Goal: Navigation & Orientation: Find specific page/section

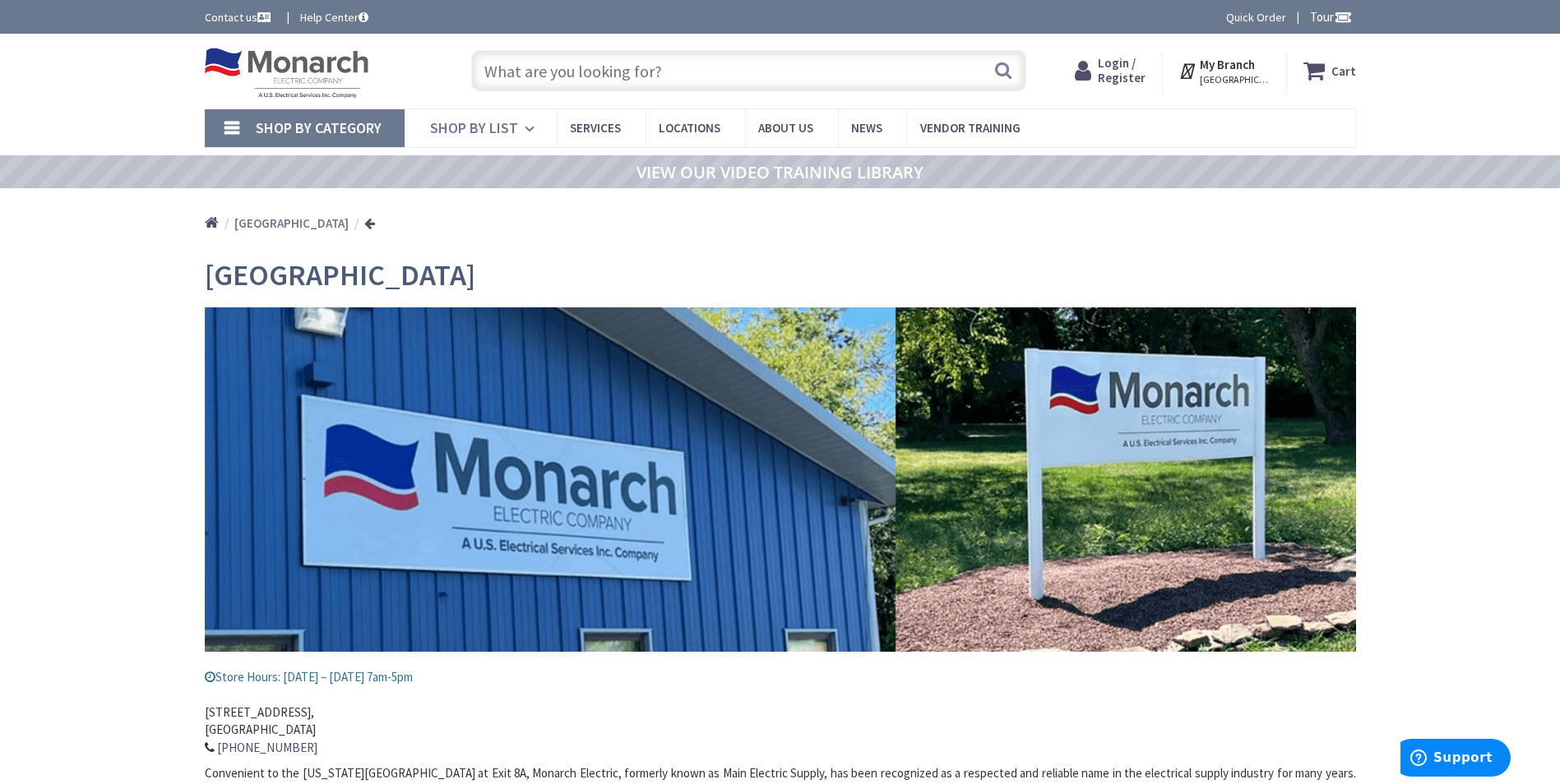
click at [518, 128] on link "Shop By List" at bounding box center [480, 128] width 152 height 38
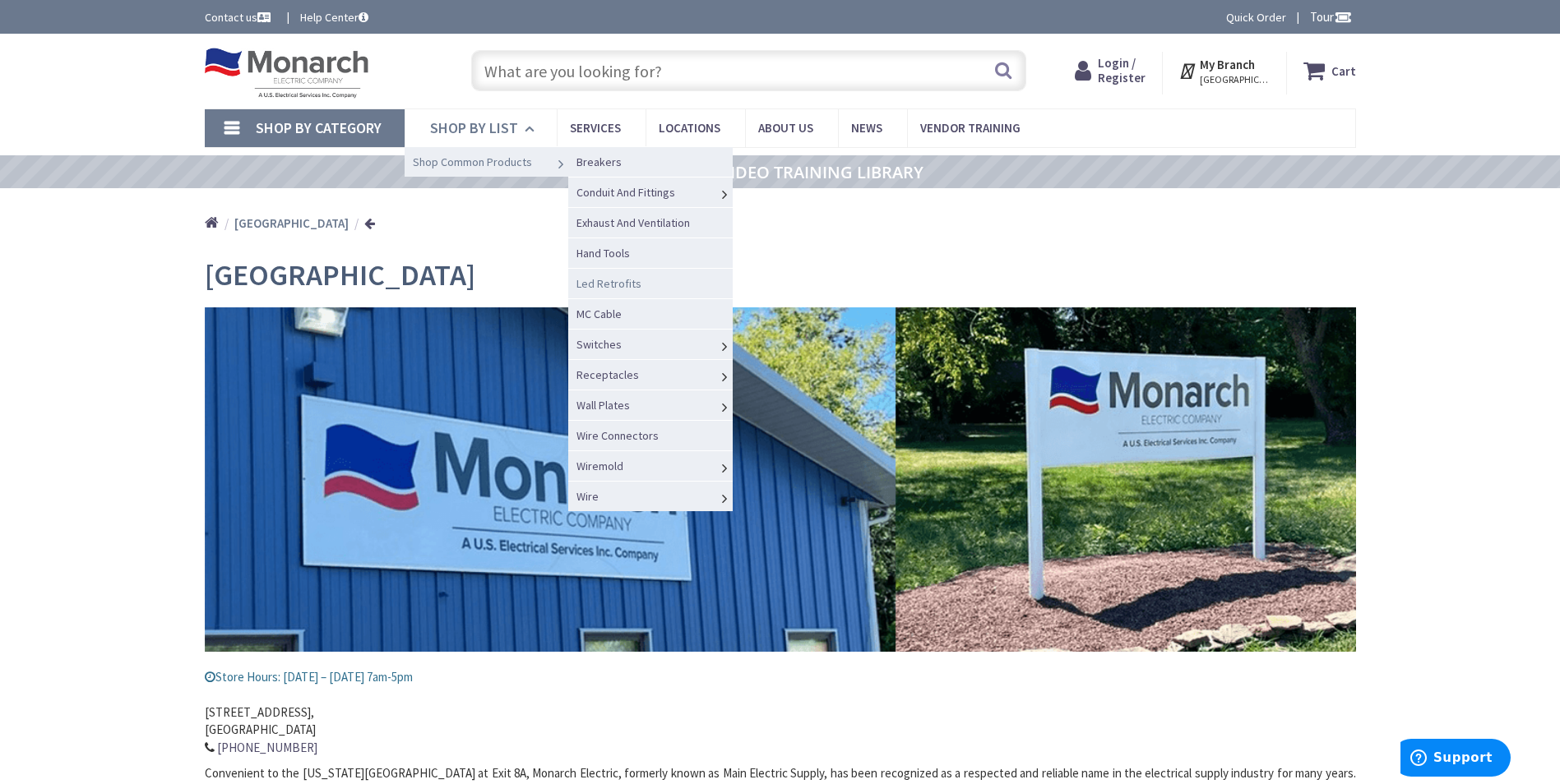
click at [614, 283] on span "Led Retrofits" at bounding box center [608, 283] width 65 height 15
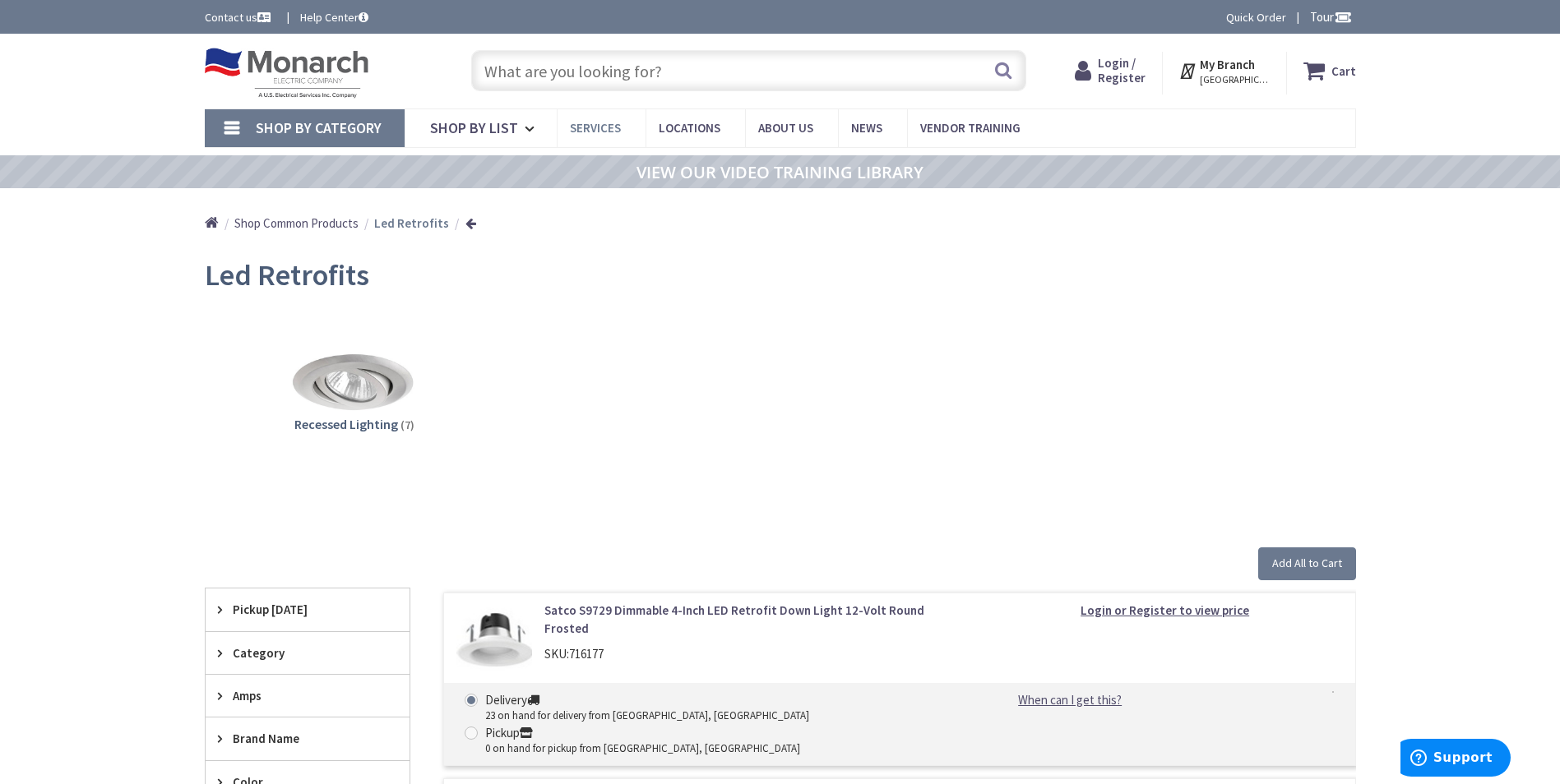
click at [602, 128] on span "Services" at bounding box center [595, 128] width 51 height 15
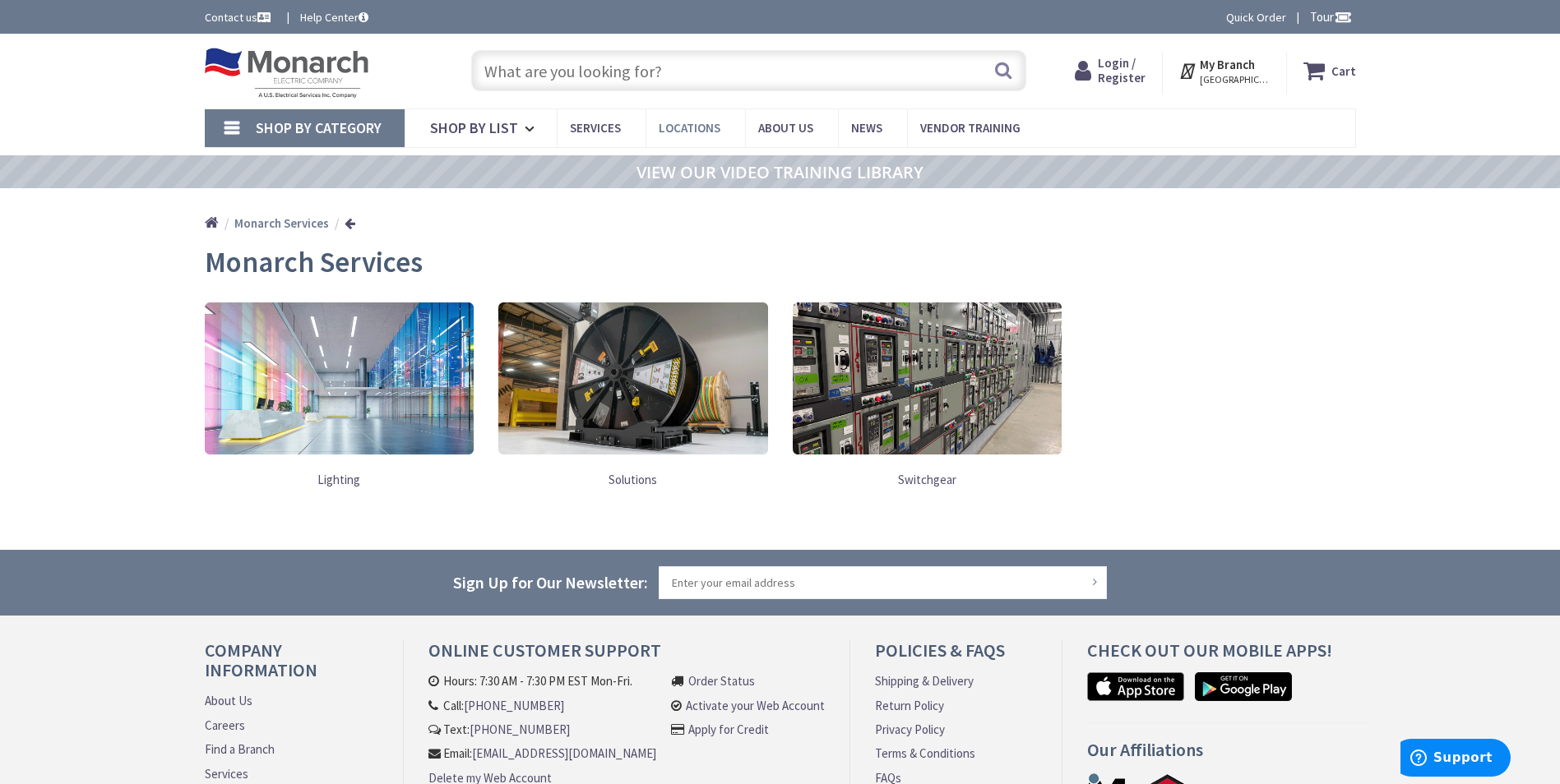
click at [715, 133] on span "Locations" at bounding box center [689, 128] width 62 height 15
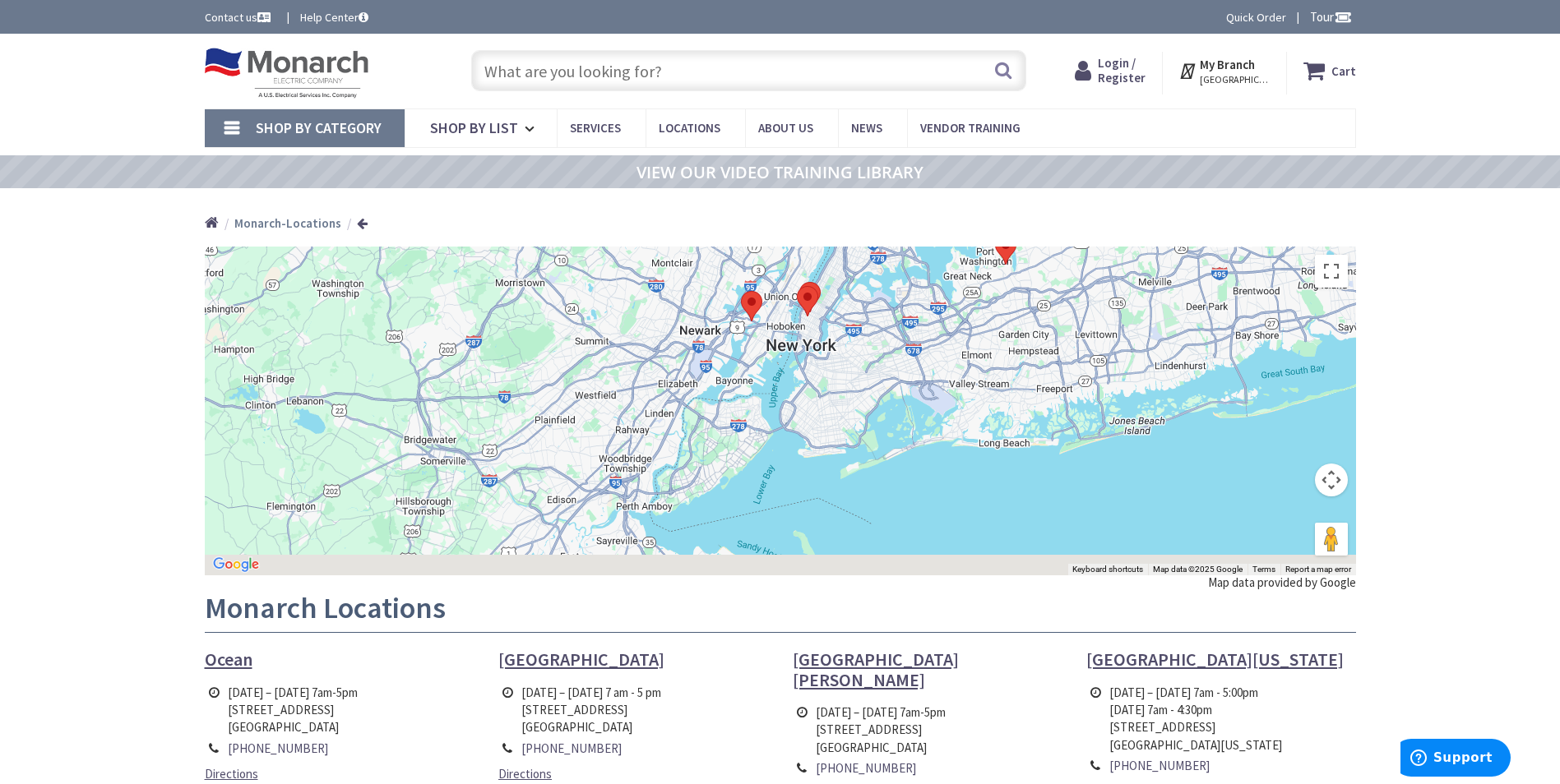
drag, startPoint x: 801, startPoint y: 406, endPoint x: 897, endPoint y: 229, distance: 201.4
click at [896, 230] on div "Skip to Content Toggle Nav Search Cart My Cart Close" at bounding box center [780, 723] width 1560 height 1378
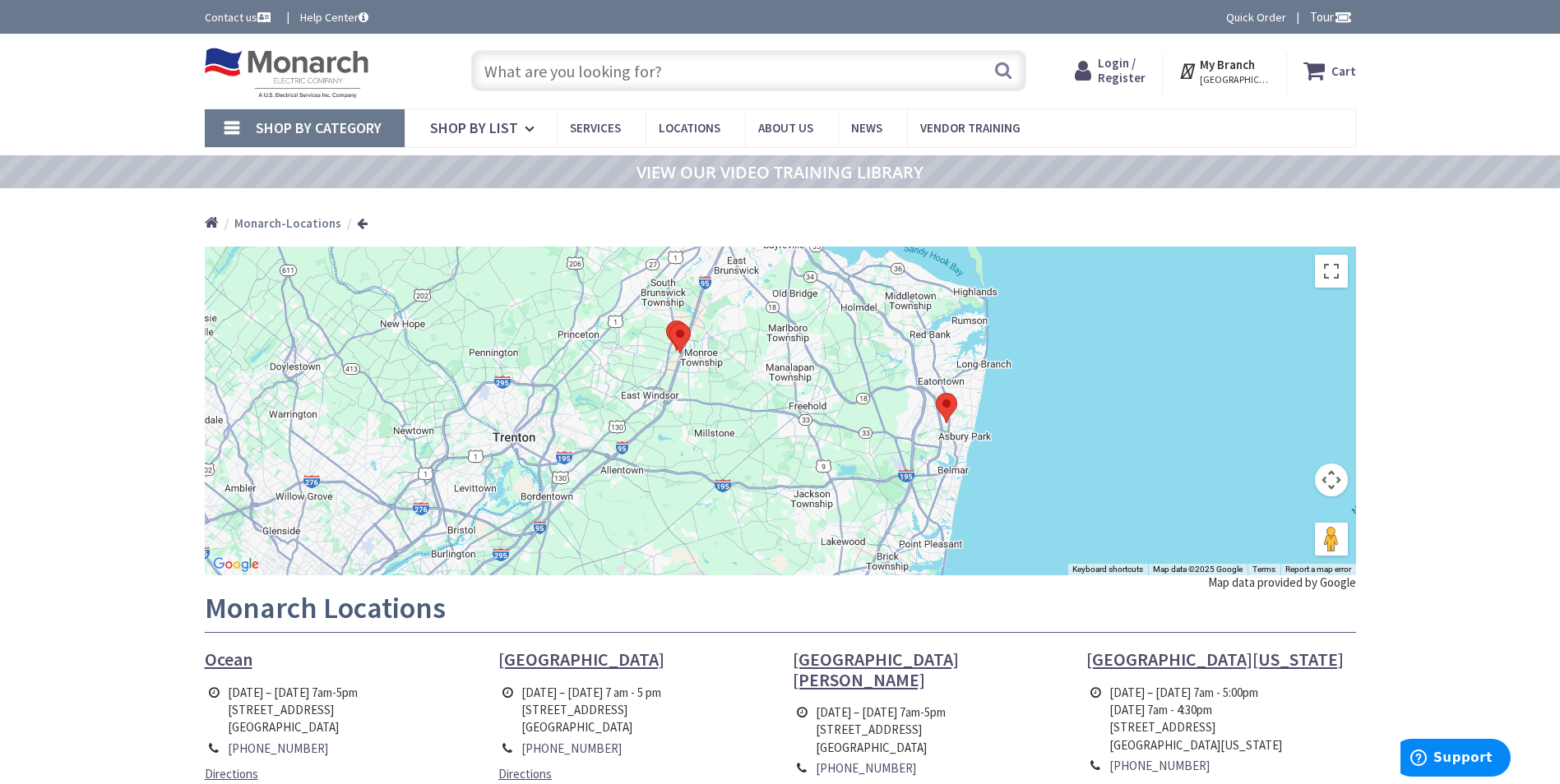
drag, startPoint x: 766, startPoint y: 444, endPoint x: 822, endPoint y: 323, distance: 133.3
click at [822, 323] on div at bounding box center [780, 411] width 1151 height 329
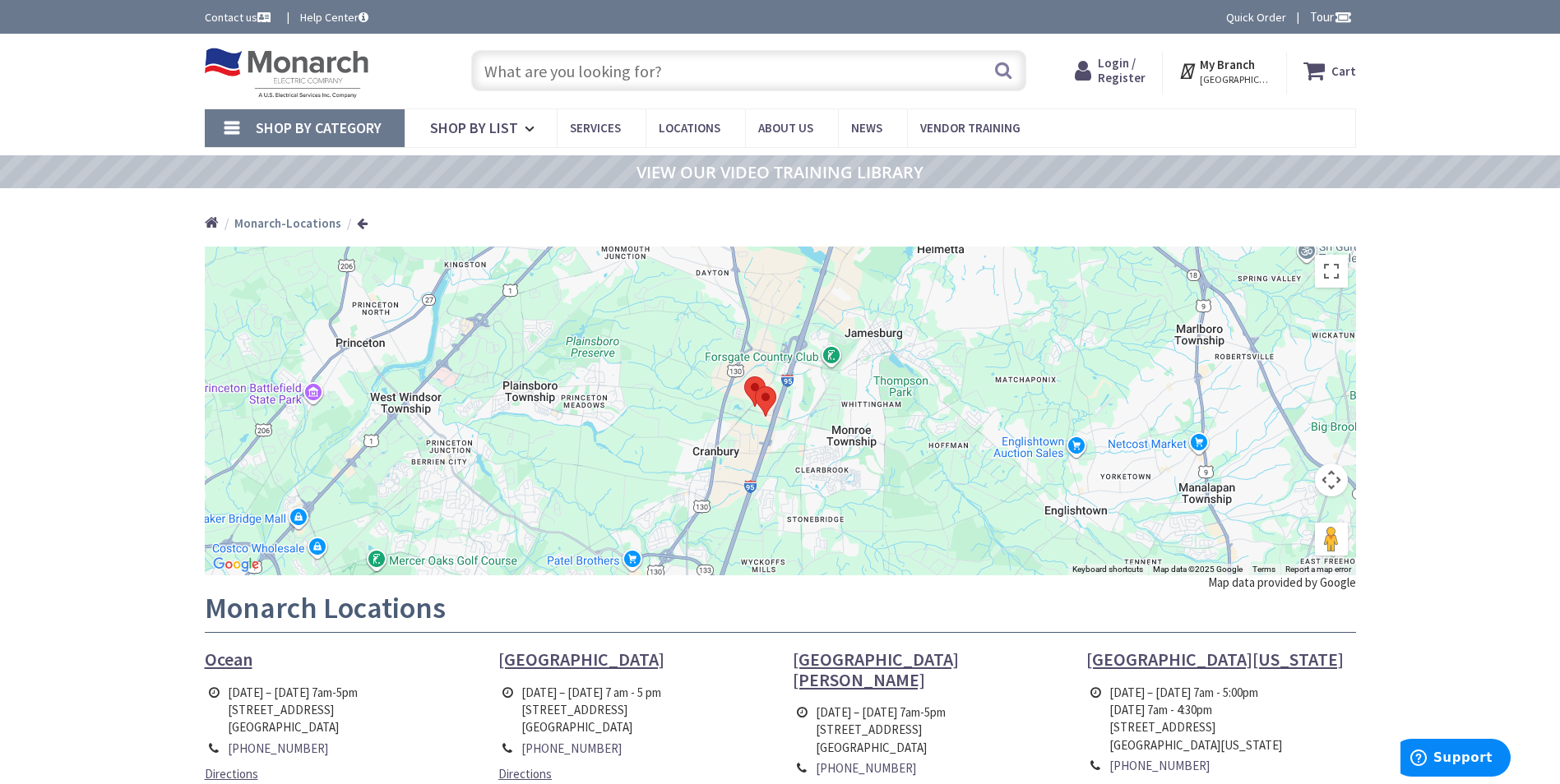
drag, startPoint x: 798, startPoint y: 493, endPoint x: 814, endPoint y: 433, distance: 62.1
click at [814, 433] on div at bounding box center [780, 411] width 1151 height 329
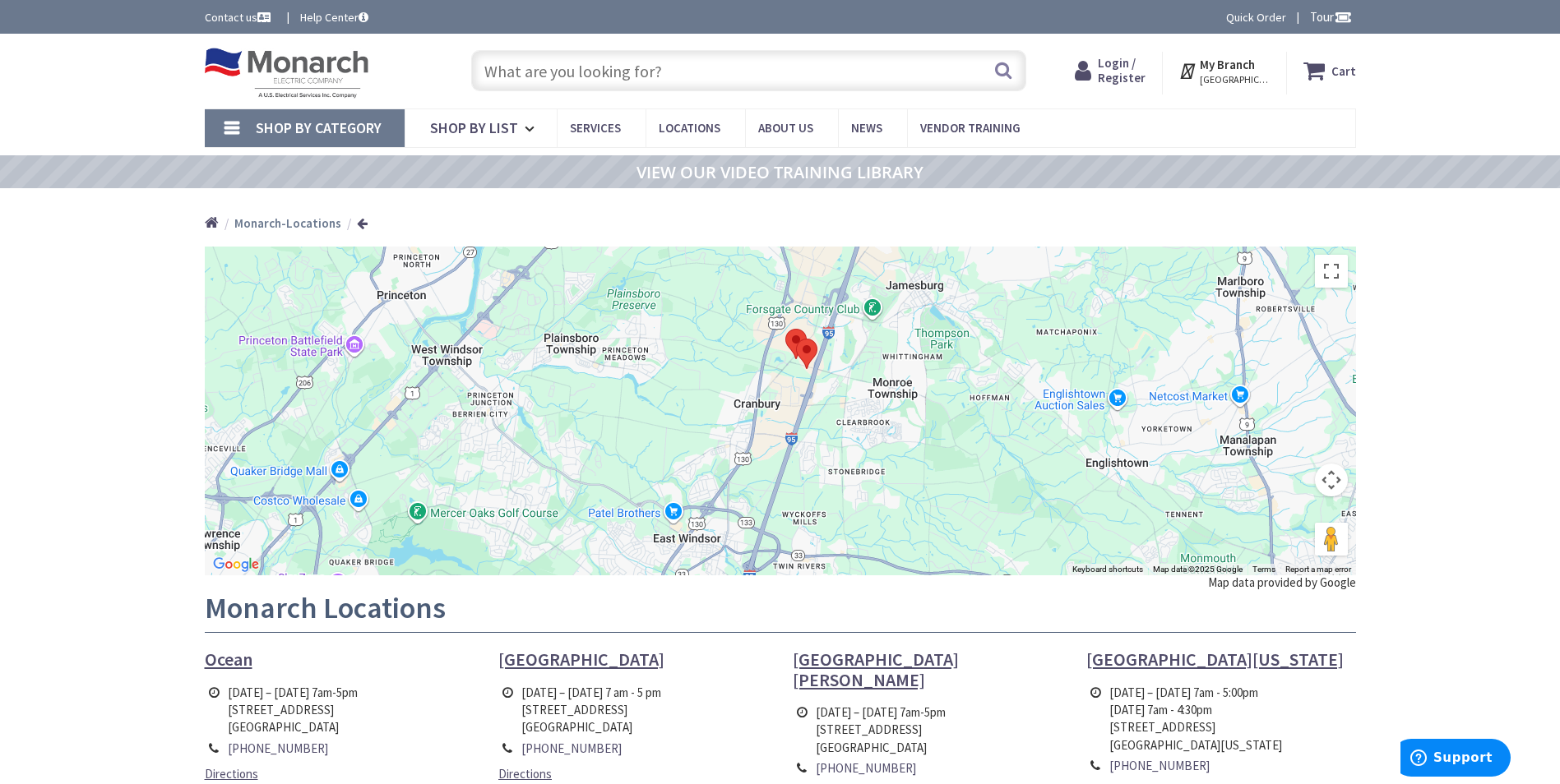
drag, startPoint x: 944, startPoint y: 358, endPoint x: 987, endPoint y: 308, distance: 65.9
click at [987, 308] on div at bounding box center [780, 411] width 1151 height 329
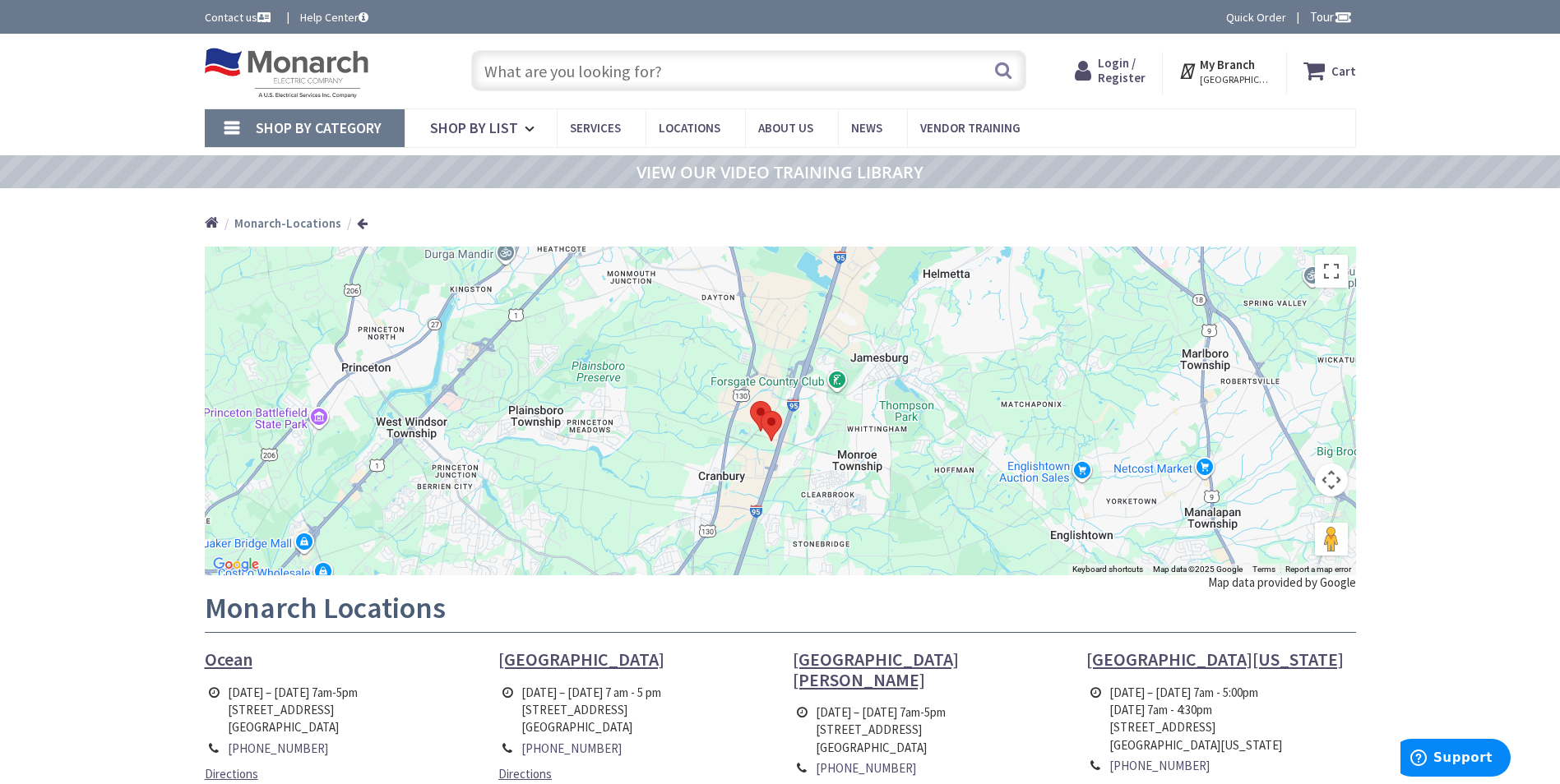
drag, startPoint x: 895, startPoint y: 454, endPoint x: 845, endPoint y: 508, distance: 73.6
click at [860, 539] on div at bounding box center [780, 411] width 1151 height 329
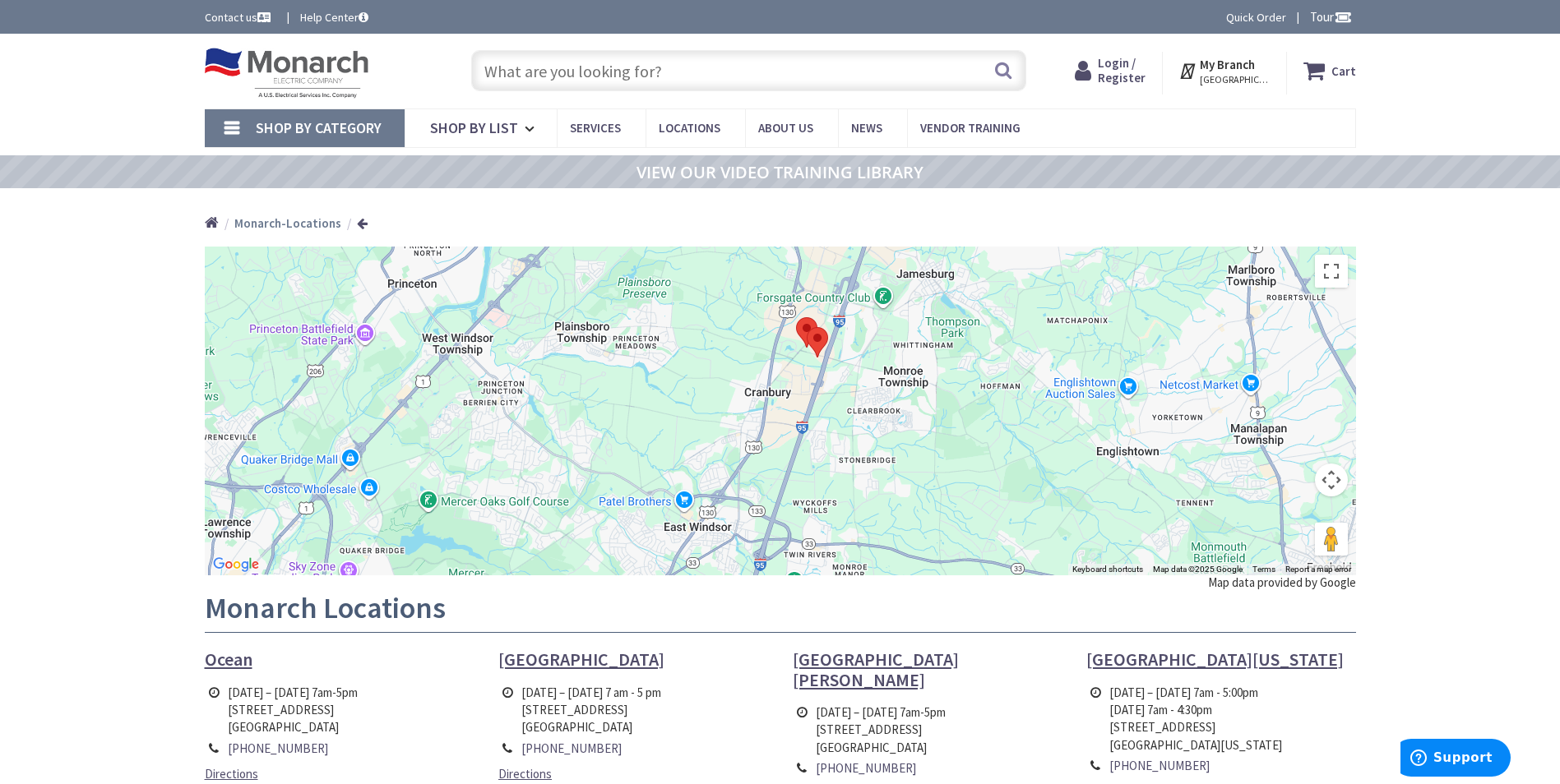
drag, startPoint x: 838, startPoint y: 358, endPoint x: 883, endPoint y: 269, distance: 99.7
click at [884, 268] on div at bounding box center [780, 411] width 1151 height 329
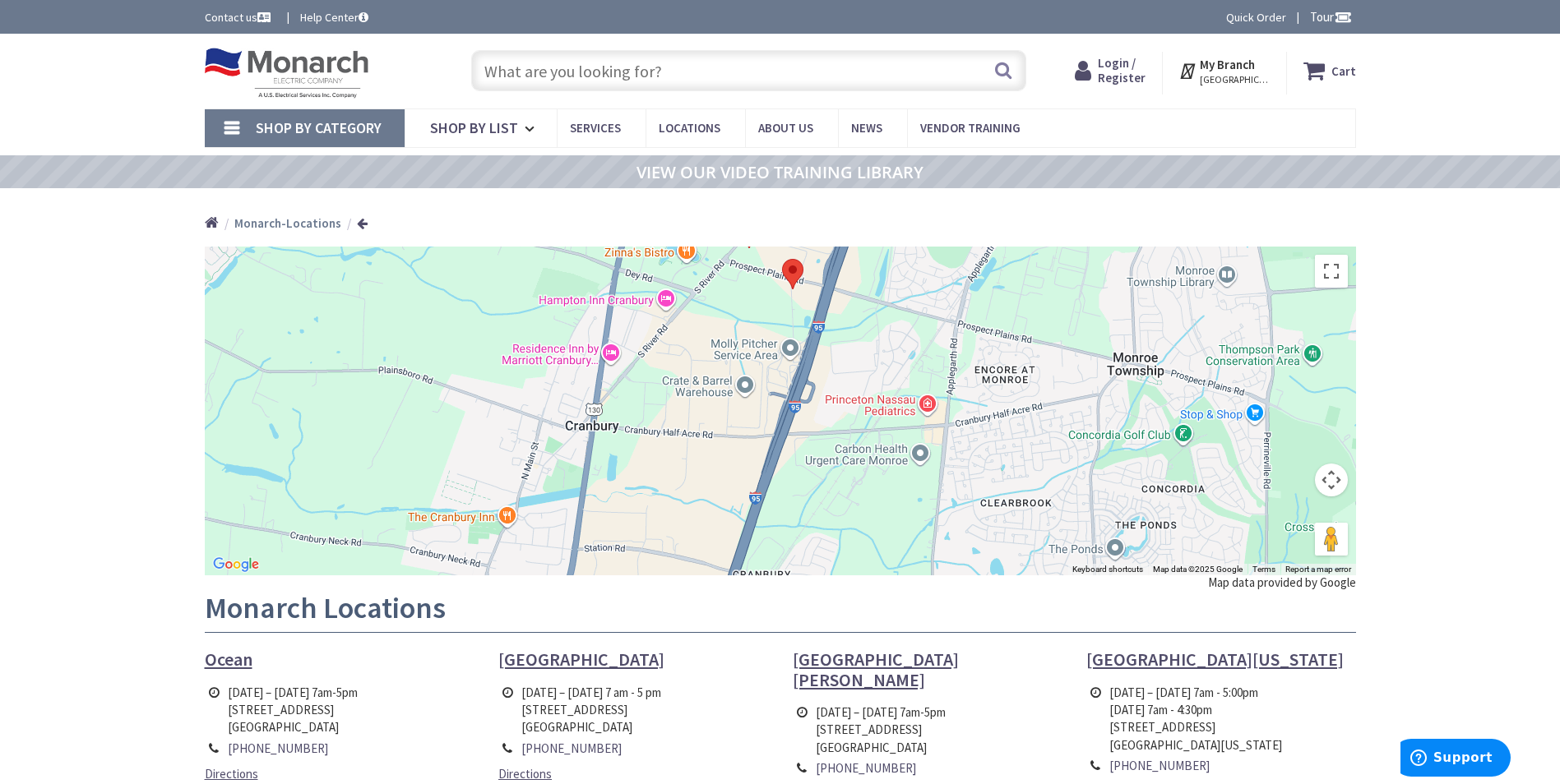
drag, startPoint x: 853, startPoint y: 460, endPoint x: 867, endPoint y: 293, distance: 167.6
click at [867, 293] on div at bounding box center [780, 411] width 1151 height 329
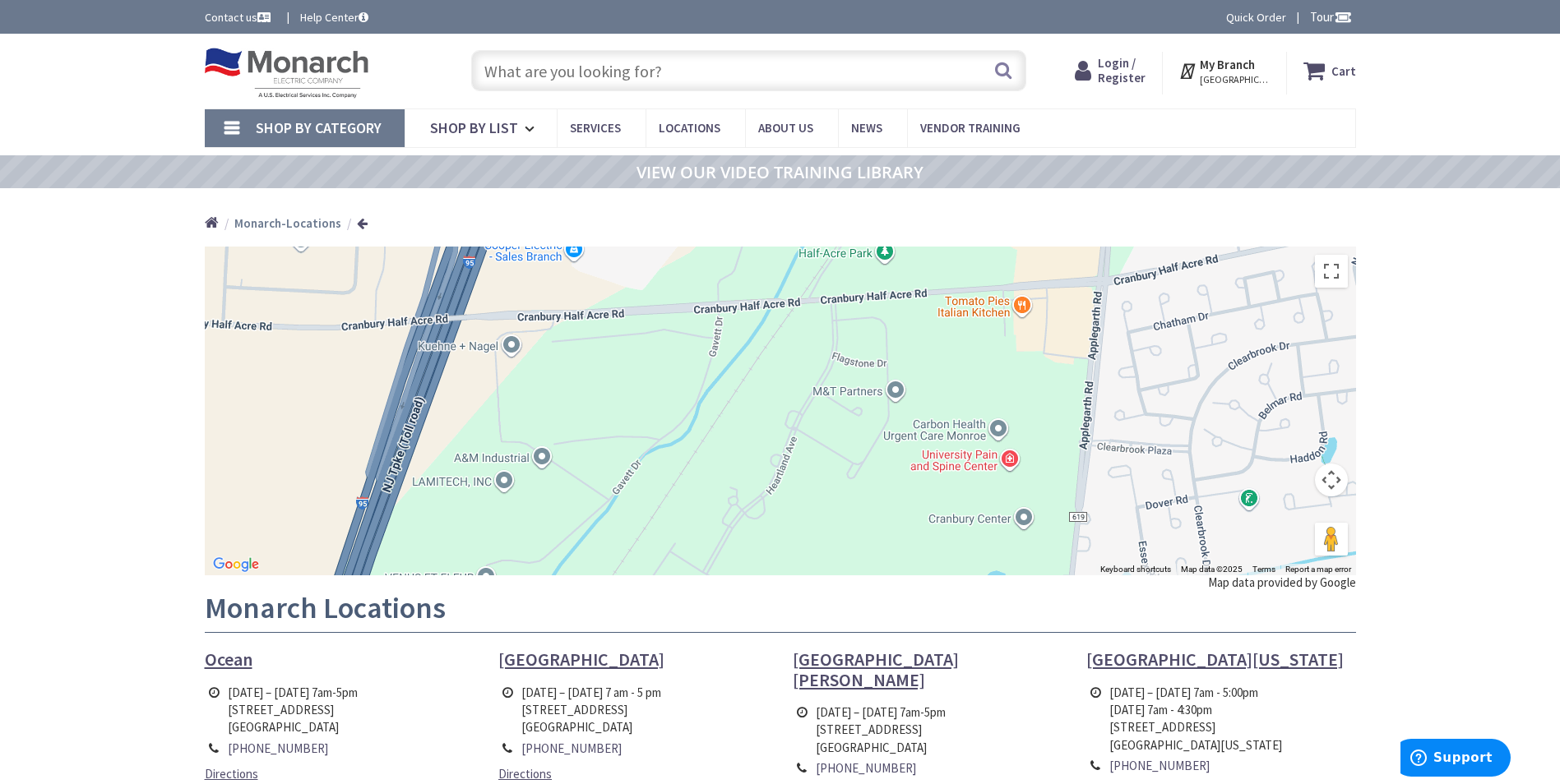
drag, startPoint x: 781, startPoint y: 488, endPoint x: 781, endPoint y: 453, distance: 35.0
click at [781, 453] on div at bounding box center [780, 411] width 1151 height 329
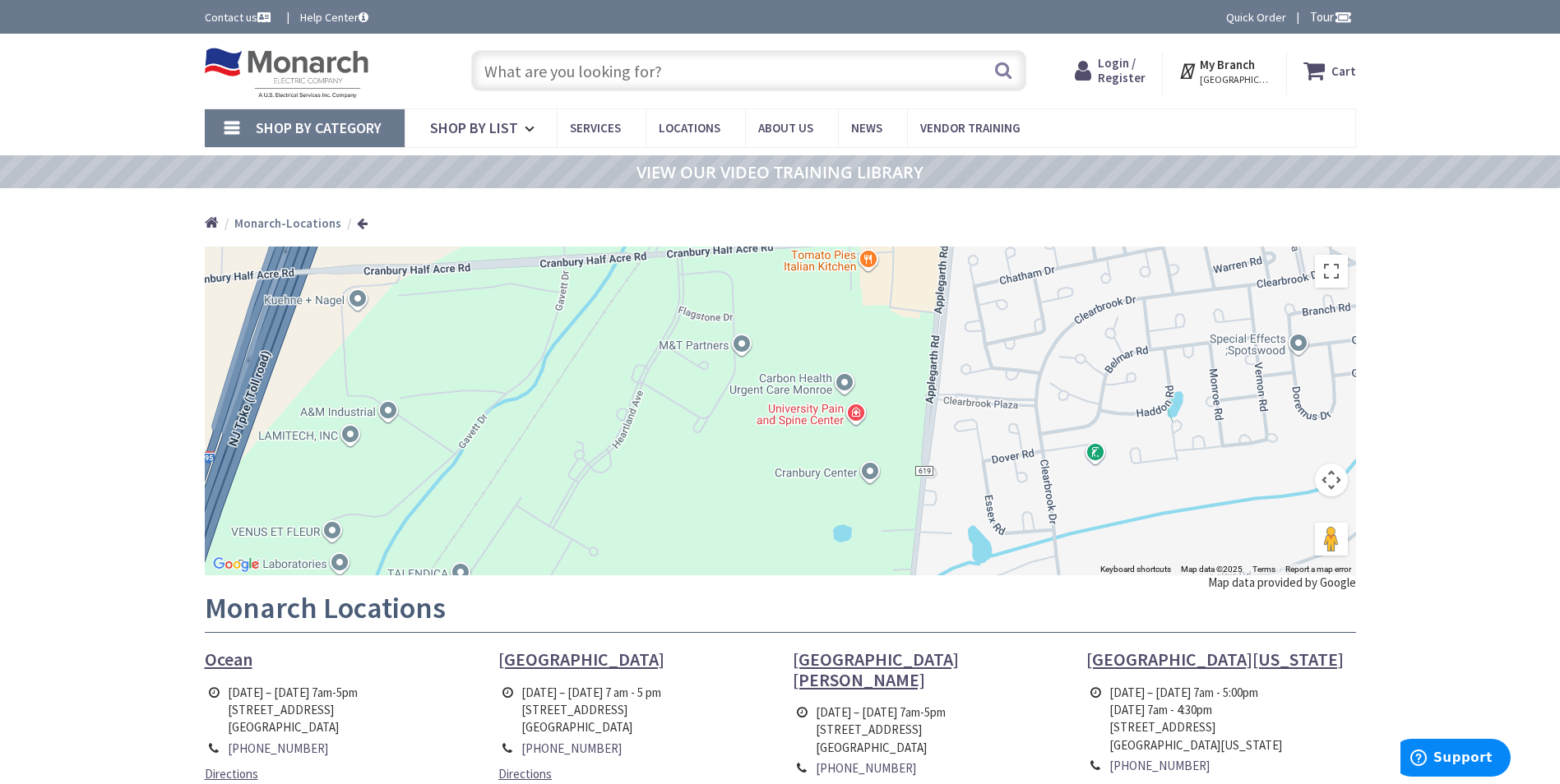
drag, startPoint x: 999, startPoint y: 424, endPoint x: 848, endPoint y: 352, distance: 167.3
click at [848, 352] on div at bounding box center [780, 411] width 1151 height 329
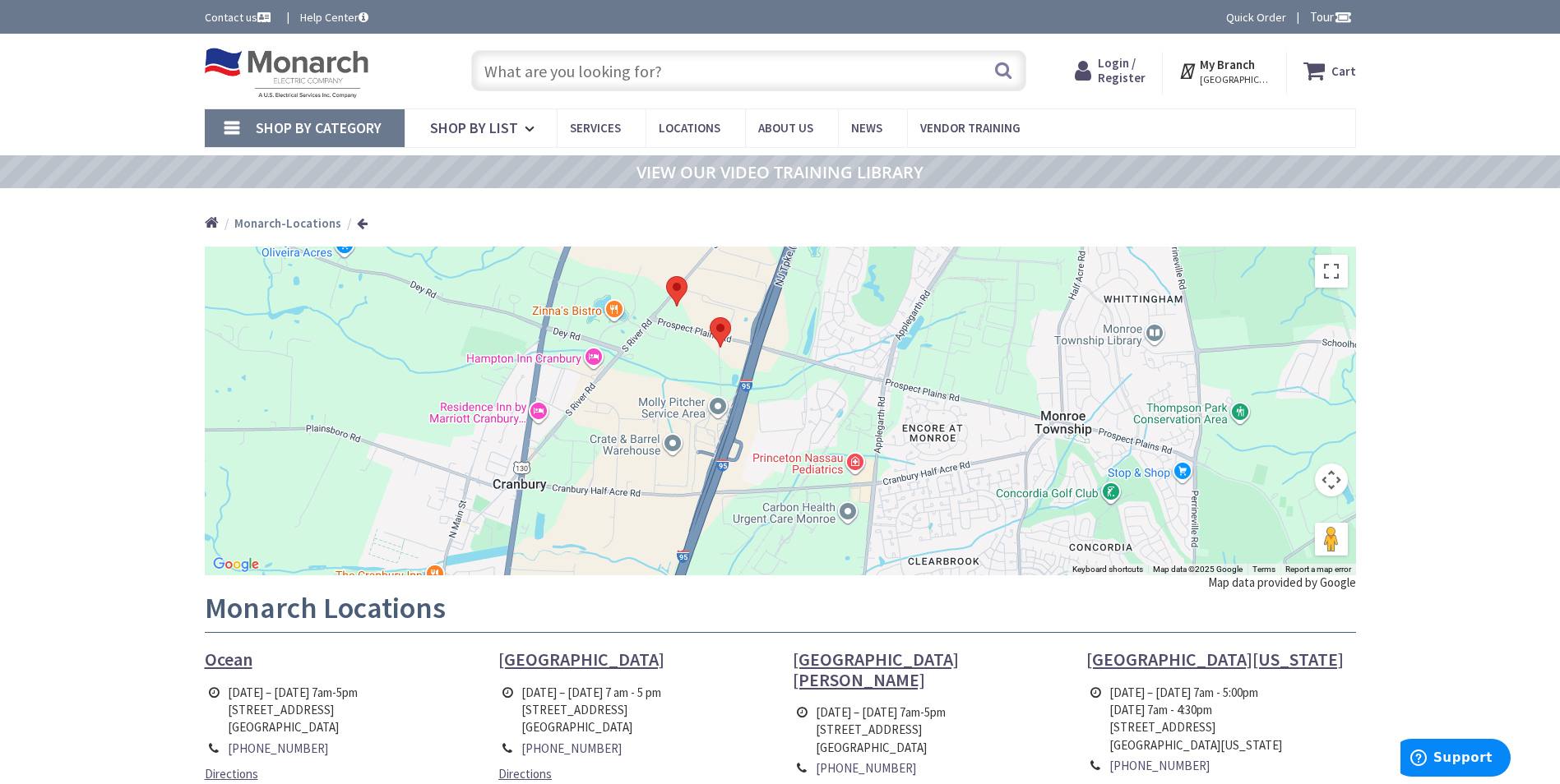
drag, startPoint x: 847, startPoint y: 351, endPoint x: 868, endPoint y: 523, distance: 173.3
click at [868, 523] on div at bounding box center [780, 411] width 1151 height 329
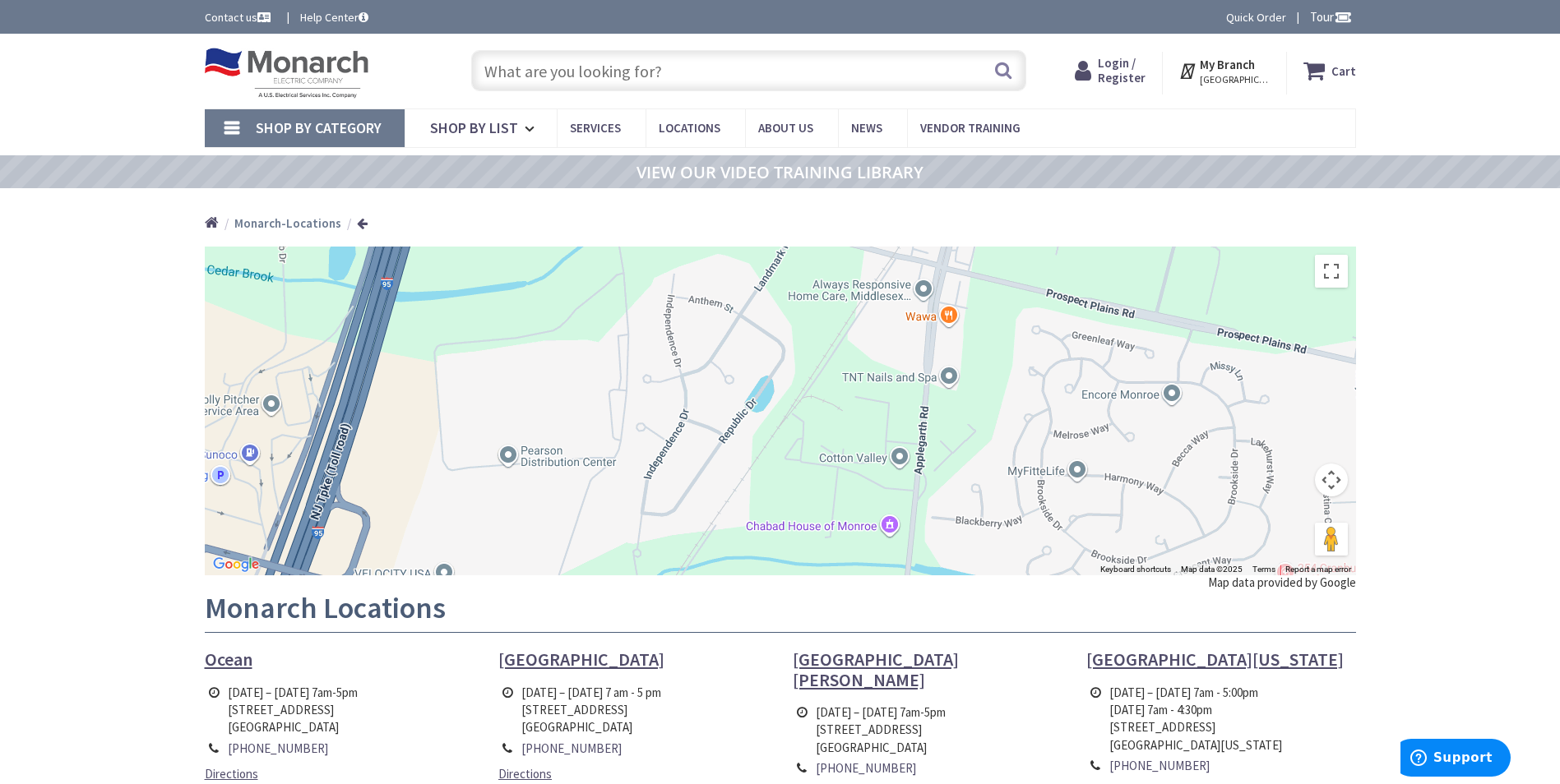
drag, startPoint x: 834, startPoint y: 474, endPoint x: 635, endPoint y: 531, distance: 207.0
click at [635, 531] on div at bounding box center [780, 411] width 1151 height 329
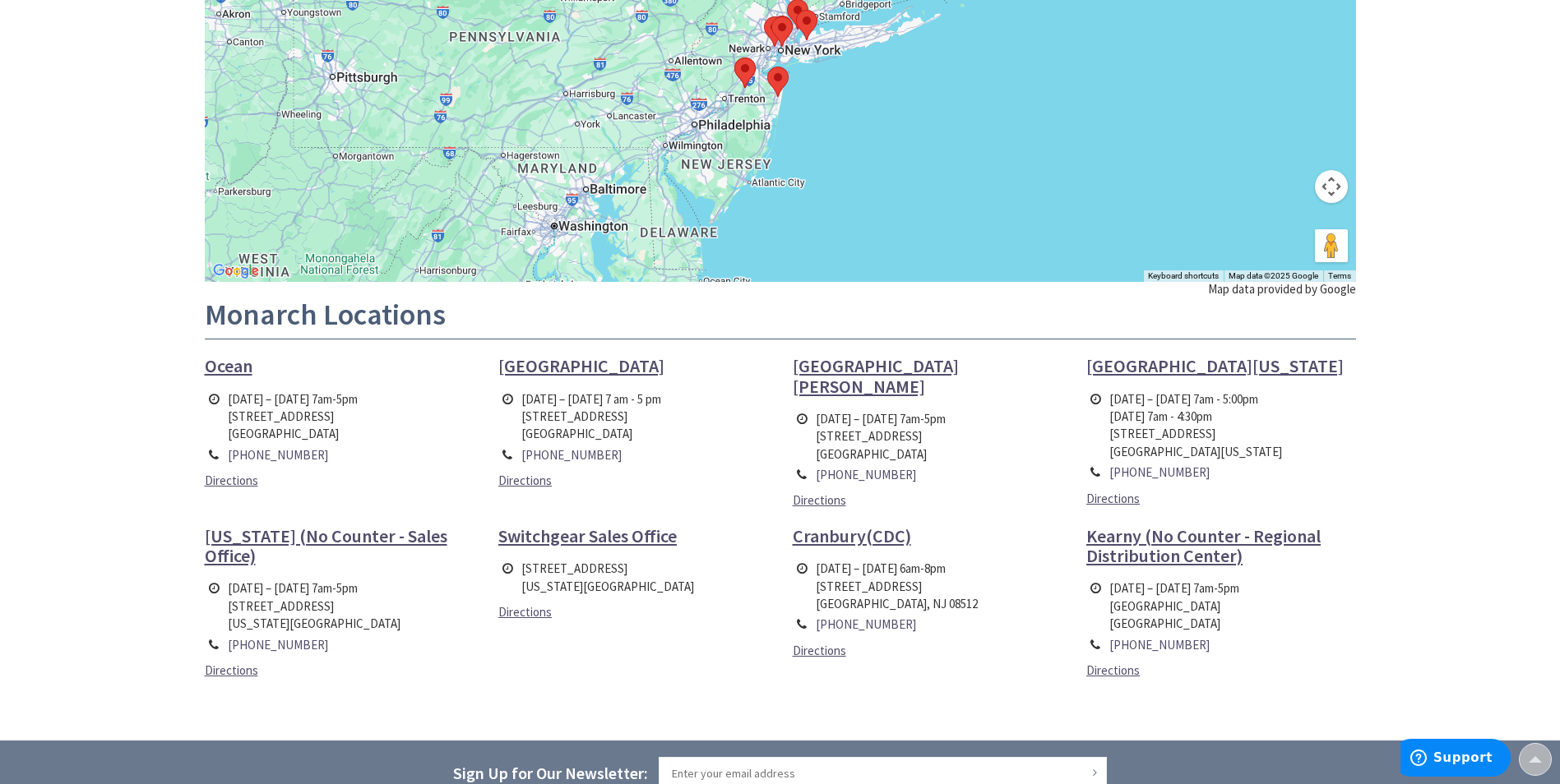
scroll to position [329, 0]
